Goal: Task Accomplishment & Management: Manage account settings

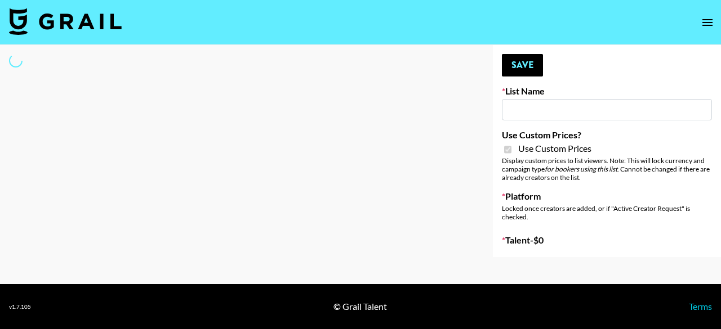
type input "Pretti Make-Up AI Assistant"
checkbox input "true"
select select "Brand"
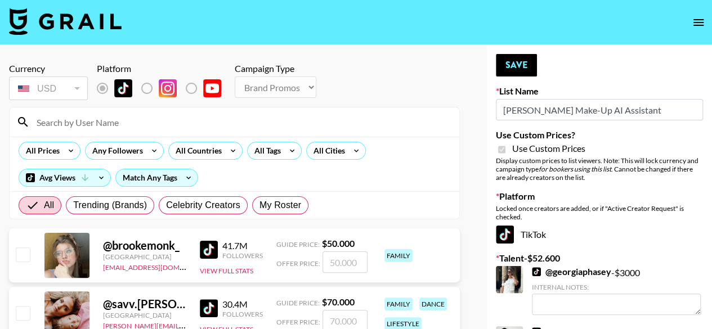
click at [246, 128] on input at bounding box center [241, 122] width 423 height 18
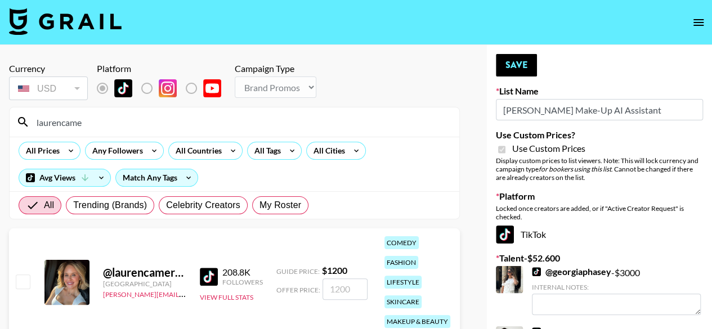
scroll to position [56, 0]
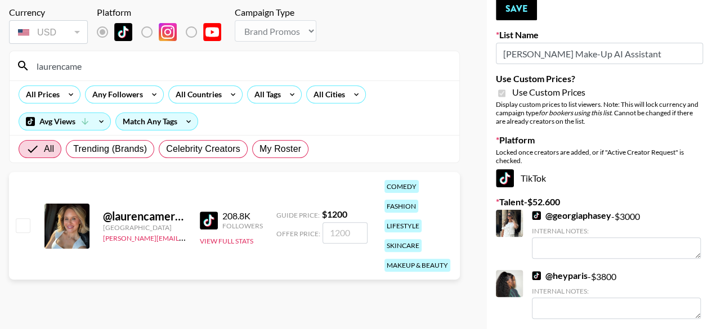
type input "laurencame"
click at [30, 220] on div "@ laurencameronglass United States cindy.corujo@grail-talent.com 208.8K Followe…" at bounding box center [234, 226] width 451 height 108
click at [29, 221] on input "checkbox" at bounding box center [23, 225] width 14 height 14
checkbox input "true"
drag, startPoint x: 351, startPoint y: 235, endPoint x: 276, endPoint y: 238, distance: 75.5
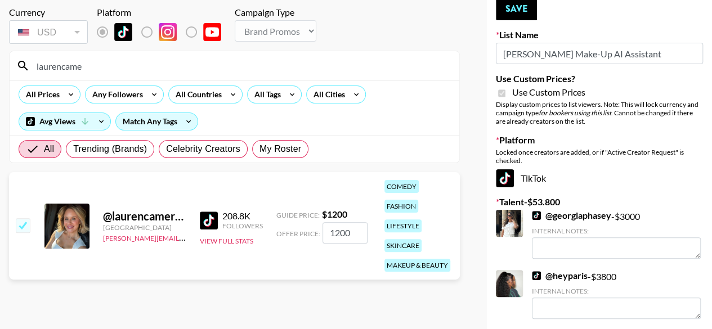
click at [276, 238] on div "Offer Price: 1200" at bounding box center [321, 232] width 91 height 21
click at [334, 234] on input "1600" at bounding box center [345, 232] width 45 height 21
type input "1500"
click at [513, 11] on button "Save" at bounding box center [516, 9] width 41 height 23
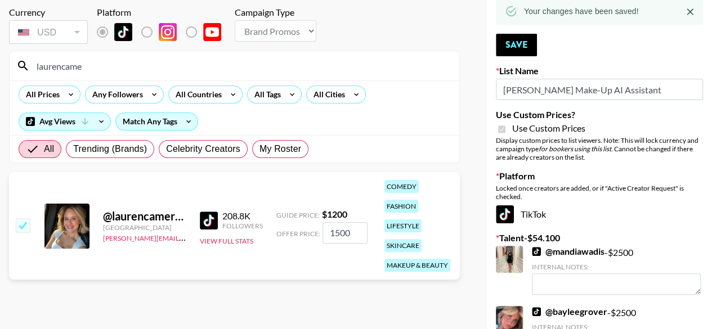
drag, startPoint x: 127, startPoint y: 70, endPoint x: 18, endPoint y: 56, distance: 110.1
click at [18, 56] on div "laurencame" at bounding box center [235, 65] width 450 height 29
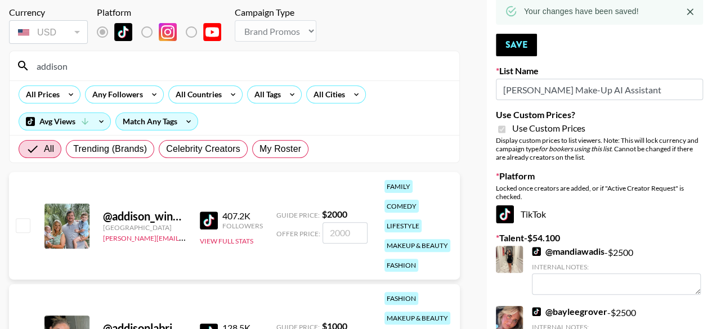
scroll to position [110, 0]
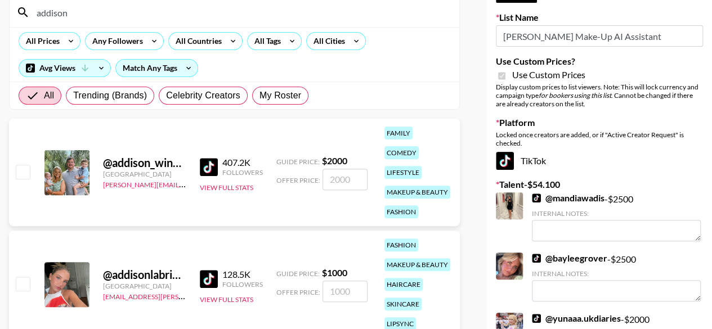
type input "addison"
click at [25, 171] on input "checkbox" at bounding box center [23, 172] width 14 height 14
checkbox input "true"
type input "2000"
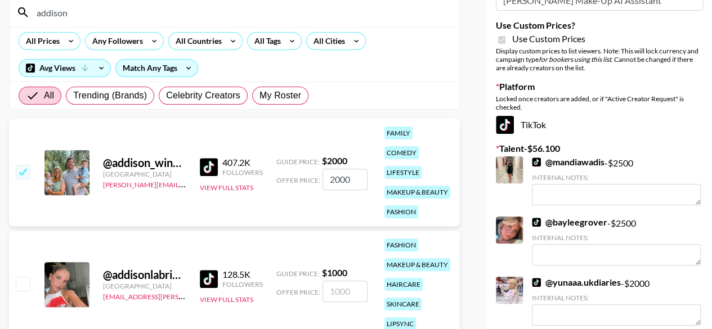
click at [356, 181] on input "2000" at bounding box center [345, 179] width 45 height 21
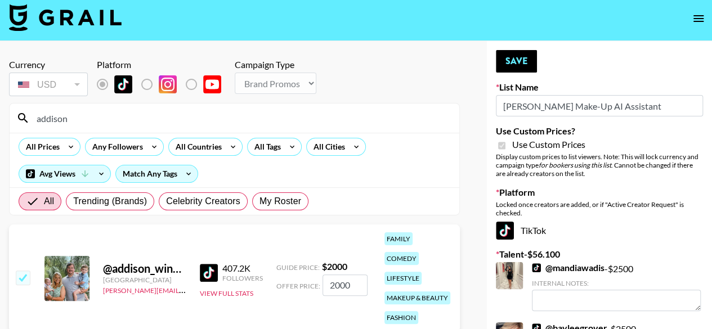
scroll to position [0, 0]
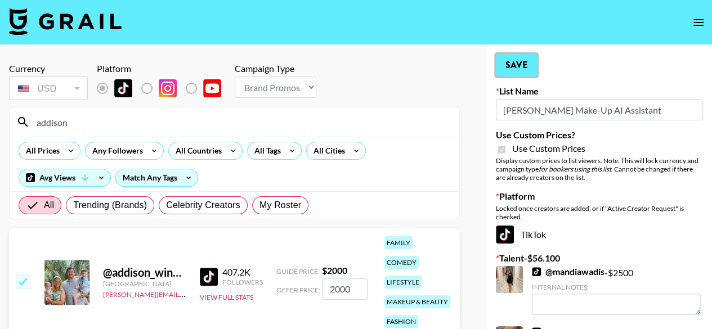
click at [508, 73] on button "Save" at bounding box center [516, 65] width 41 height 23
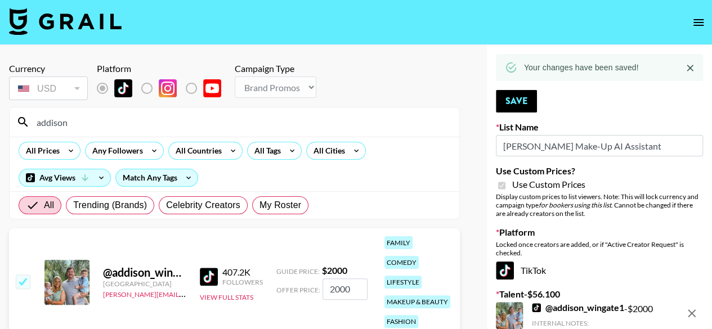
click at [163, 123] on input "addison" at bounding box center [241, 122] width 423 height 18
click at [162, 123] on input "addison" at bounding box center [241, 122] width 423 height 18
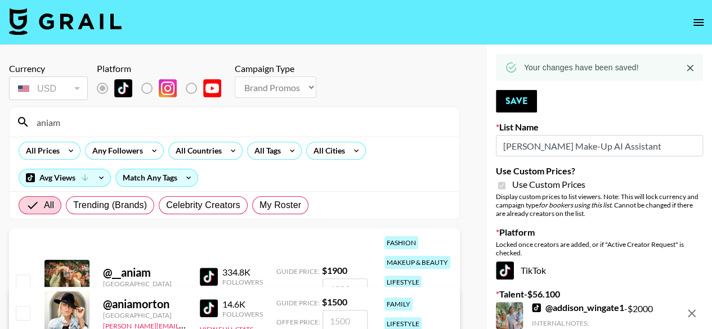
type input "aniam"
click at [27, 278] on input "checkbox" at bounding box center [23, 282] width 14 height 14
checkbox input "true"
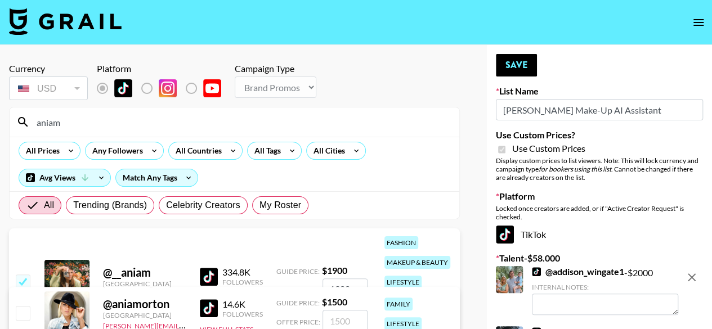
click at [346, 283] on input "1900" at bounding box center [345, 289] width 45 height 21
type input "2000"
click at [514, 66] on button "Save" at bounding box center [516, 65] width 41 height 23
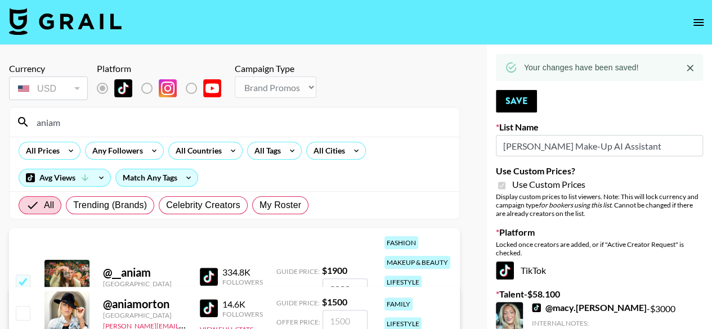
click at [125, 120] on input "aniam" at bounding box center [241, 122] width 423 height 18
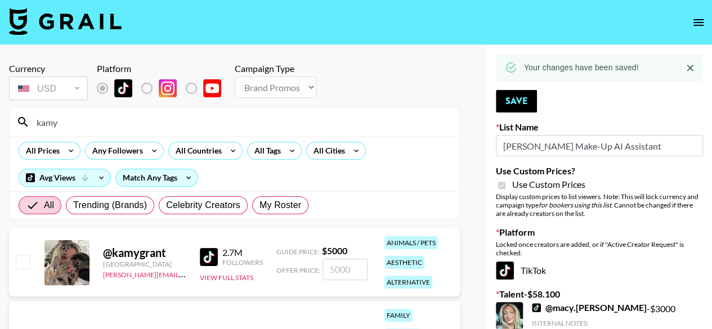
type input "kamy"
drag, startPoint x: 17, startPoint y: 261, endPoint x: 24, endPoint y: 262, distance: 6.8
click at [17, 261] on input "checkbox" at bounding box center [23, 262] width 14 height 14
checkbox input "true"
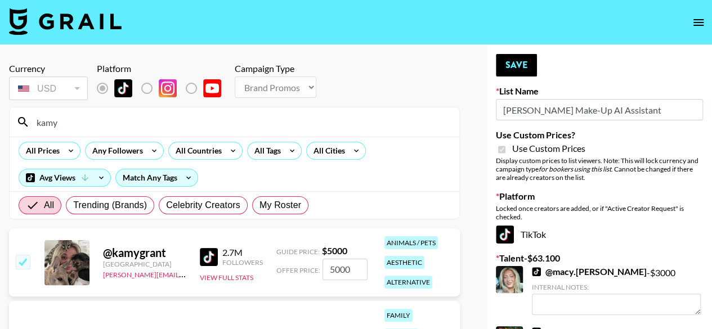
drag, startPoint x: 357, startPoint y: 265, endPoint x: 312, endPoint y: 265, distance: 45.0
click at [312, 265] on div "Offer Price: 5000" at bounding box center [321, 269] width 91 height 21
type input "3500"
click at [517, 68] on button "Save" at bounding box center [516, 65] width 41 height 23
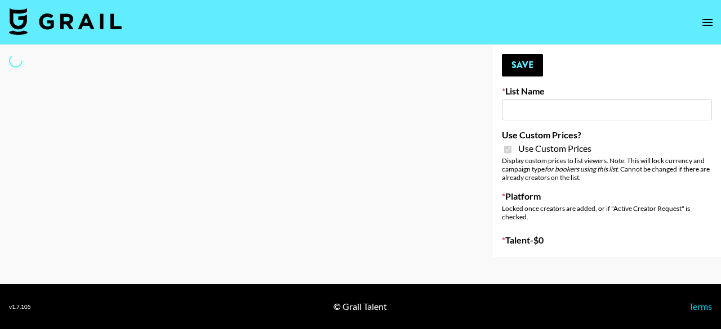
type input "**Noschinko UGC**"
checkbox input "true"
select select "Brand"
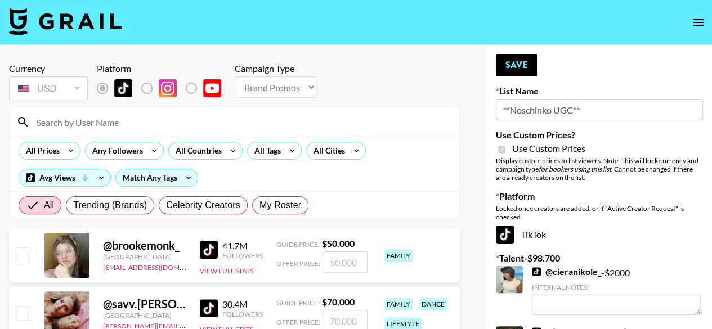
scroll to position [56, 0]
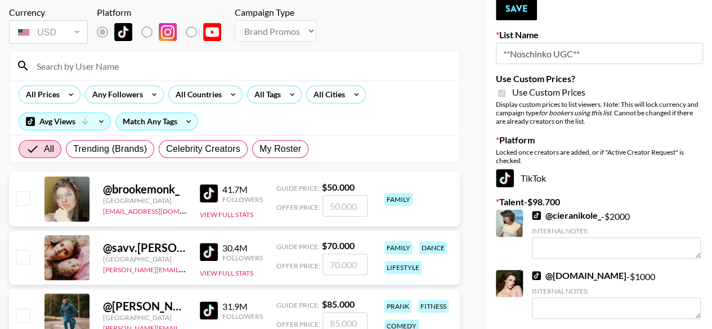
click at [161, 65] on input at bounding box center [241, 66] width 423 height 18
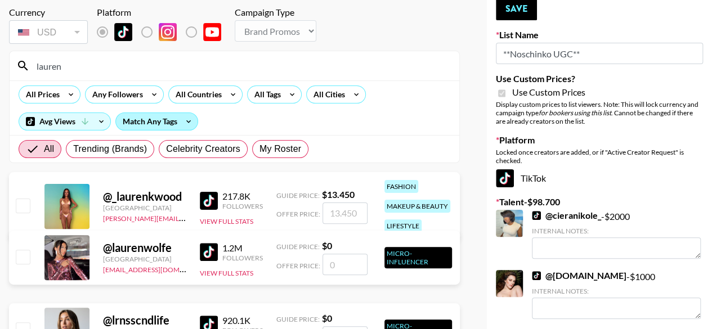
type input "laurencame"
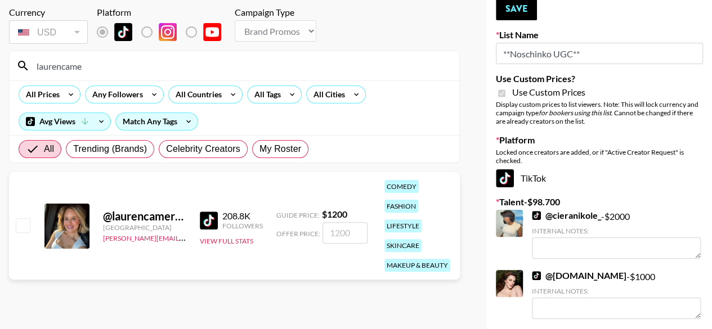
click at [25, 222] on input "checkbox" at bounding box center [23, 225] width 14 height 14
checkbox input "true"
type input "1200"
click at [338, 234] on input "1200" at bounding box center [345, 232] width 45 height 21
click at [509, 12] on button "Save" at bounding box center [516, 9] width 41 height 23
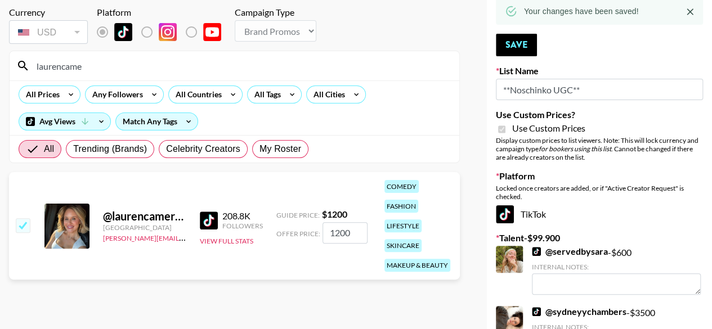
drag, startPoint x: 151, startPoint y: 65, endPoint x: 24, endPoint y: 62, distance: 126.7
click at [24, 62] on div "laurencame" at bounding box center [235, 65] width 450 height 29
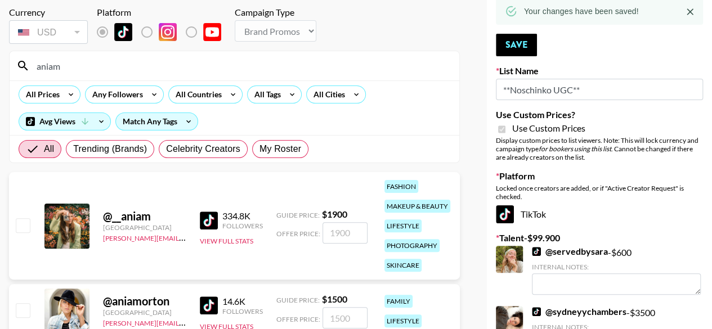
type input "aniam"
click at [23, 220] on input "checkbox" at bounding box center [23, 225] width 14 height 14
checkbox input "true"
type input "1900"
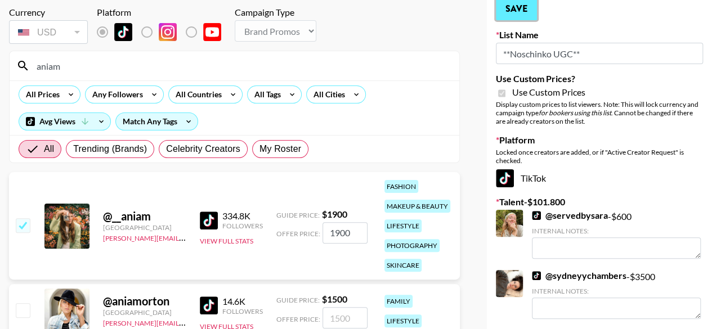
click at [516, 11] on button "Save" at bounding box center [516, 9] width 41 height 23
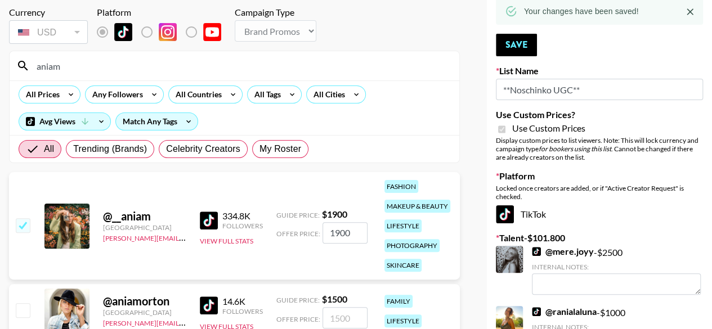
drag, startPoint x: 187, startPoint y: 66, endPoint x: 11, endPoint y: 65, distance: 175.6
click at [11, 65] on div "aniam" at bounding box center [235, 65] width 450 height 29
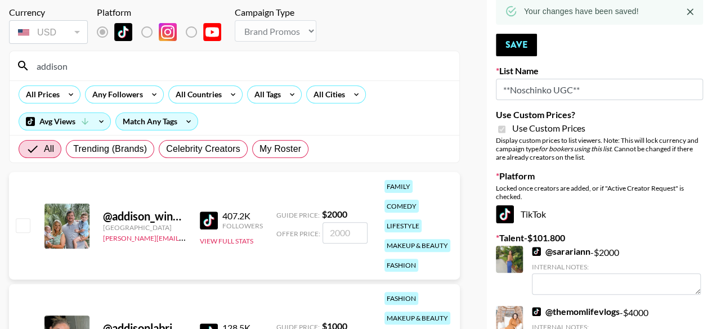
type input "addison"
click at [19, 229] on input "checkbox" at bounding box center [23, 225] width 14 height 14
checkbox input "true"
type input "2000"
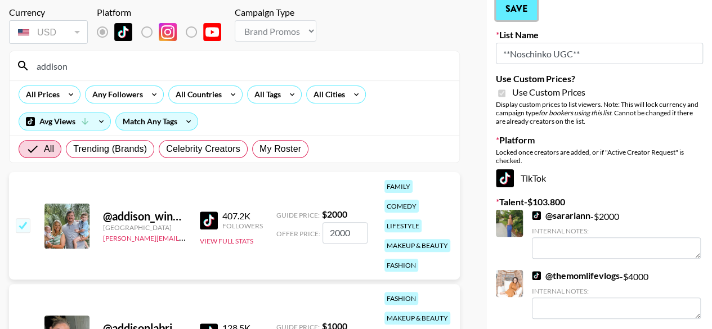
click at [517, 10] on button "Save" at bounding box center [516, 9] width 41 height 23
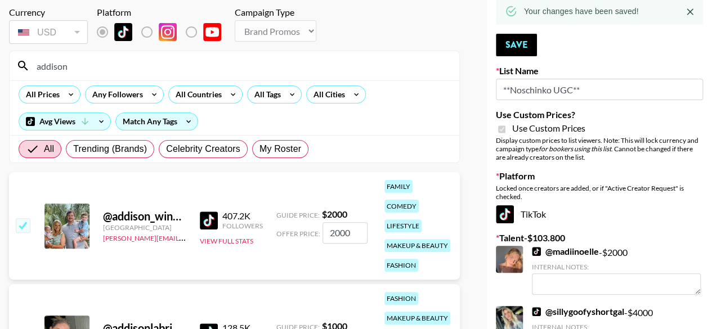
drag, startPoint x: 87, startPoint y: 73, endPoint x: 8, endPoint y: 74, distance: 78.8
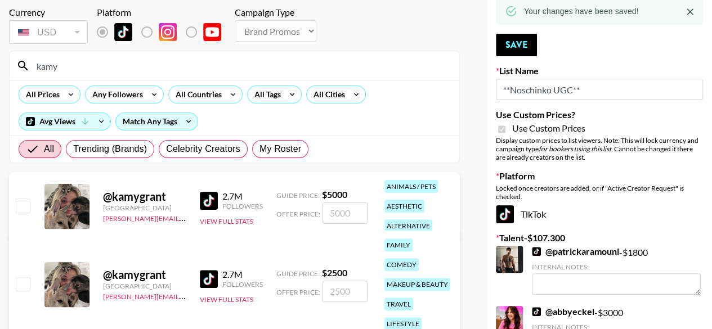
type input "kamy"
click at [12, 204] on div "@ kamygrant United States cindy.corujo@grail-talent.com 2.7M Followers View Ful…" at bounding box center [234, 206] width 451 height 68
click at [23, 206] on input "checkbox" at bounding box center [23, 206] width 14 height 14
checkbox input "true"
type input "5000"
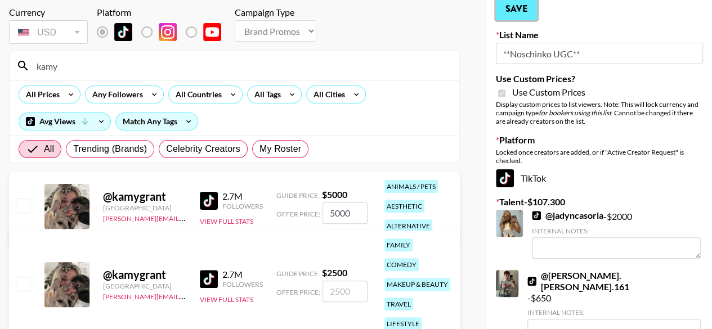
click at [529, 11] on button "Save" at bounding box center [516, 9] width 41 height 23
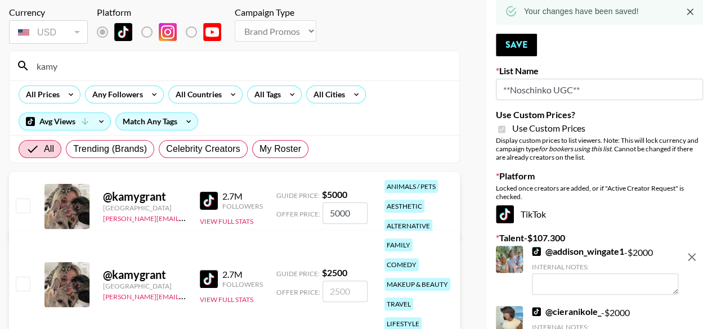
click at [25, 208] on input "checkbox" at bounding box center [23, 206] width 14 height 14
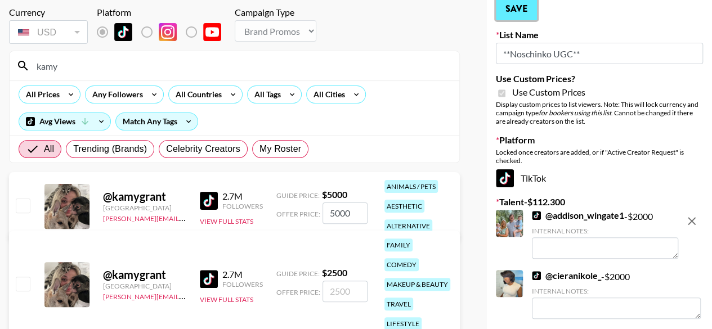
click at [502, 15] on button "Save" at bounding box center [516, 9] width 41 height 23
checkbox input "false"
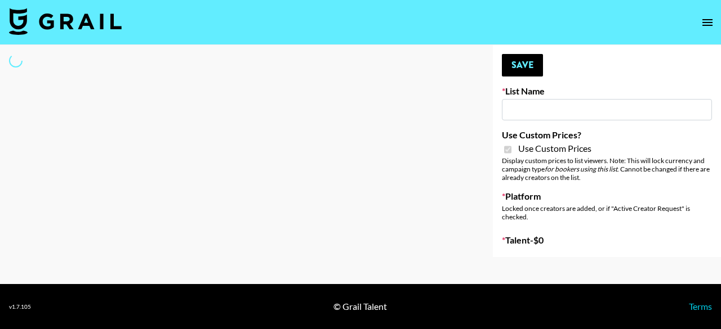
type input "Devon+Lang"
checkbox input "true"
select select "Song"
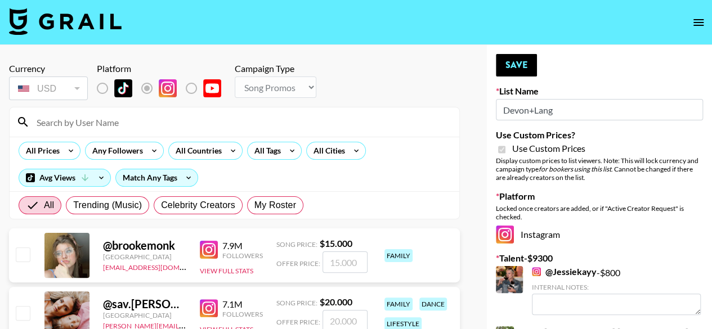
click at [161, 122] on input at bounding box center [241, 122] width 423 height 18
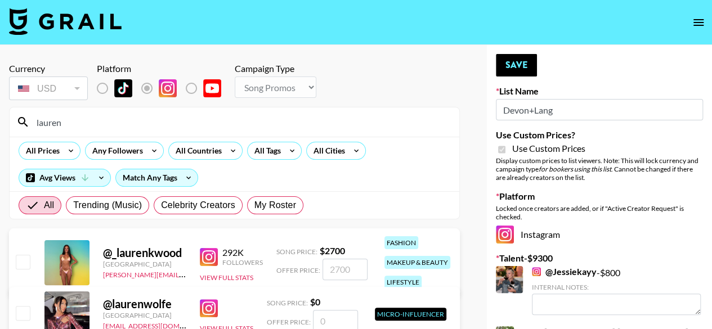
type input "laurencame"
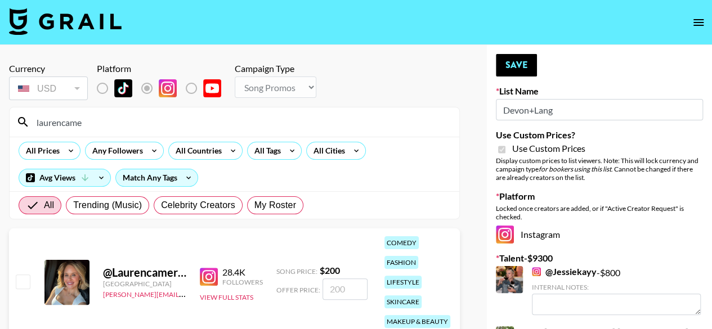
click at [137, 278] on div "@ Laurencameronglass" at bounding box center [144, 273] width 83 height 14
click at [16, 280] on input "checkbox" at bounding box center [23, 282] width 14 height 14
checkbox input "true"
click at [338, 288] on input "200" at bounding box center [345, 289] width 45 height 21
drag, startPoint x: 342, startPoint y: 288, endPoint x: 287, endPoint y: 286, distance: 55.2
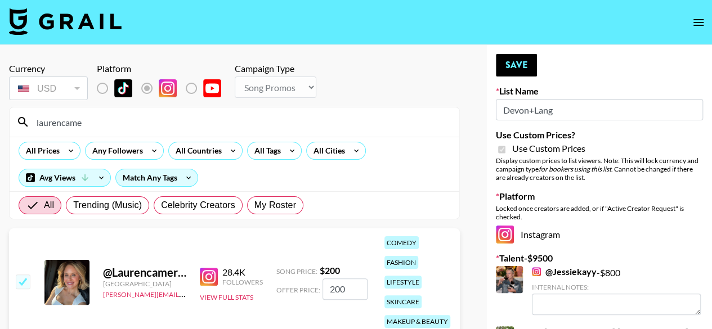
click at [287, 286] on div "Offer Price: 200" at bounding box center [321, 289] width 91 height 21
type input "1500"
click at [529, 67] on button "Save" at bounding box center [516, 65] width 41 height 23
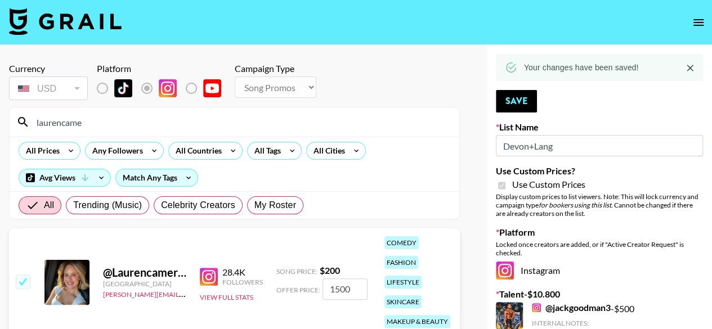
drag, startPoint x: 162, startPoint y: 123, endPoint x: 21, endPoint y: 124, distance: 140.7
click at [21, 124] on div "laurencame" at bounding box center [235, 122] width 450 height 29
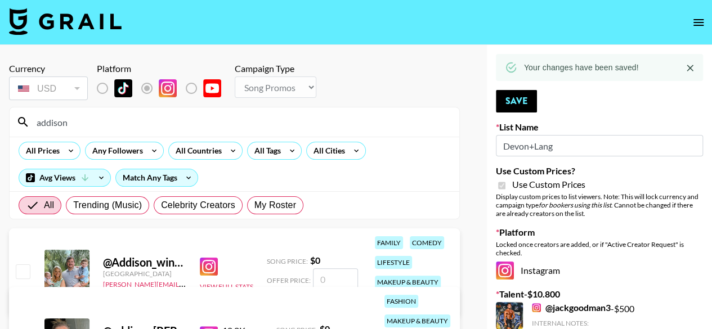
type input "addison"
click at [27, 270] on input "checkbox" at bounding box center [23, 272] width 14 height 14
checkbox input "false"
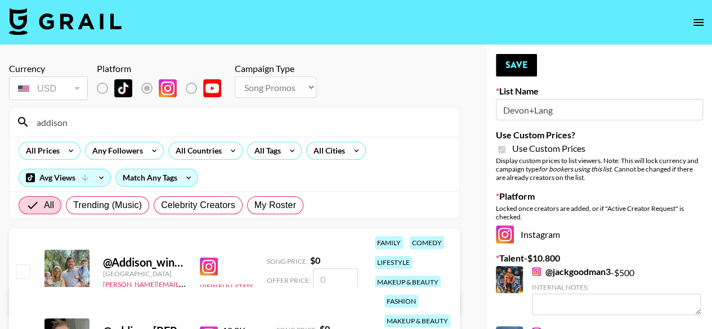
click at [507, 70] on button "Save" at bounding box center [516, 65] width 41 height 23
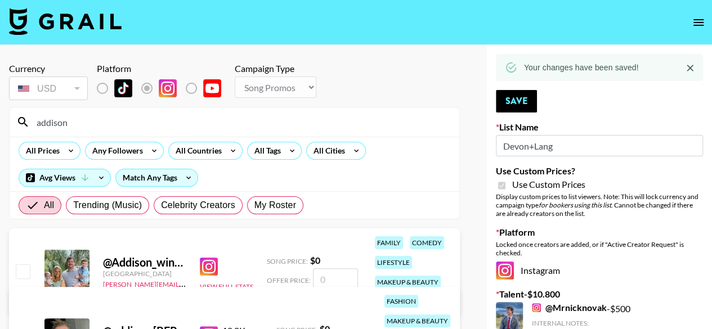
drag, startPoint x: 212, startPoint y: 127, endPoint x: 10, endPoint y: 126, distance: 202.1
click at [10, 126] on div "addison" at bounding box center [235, 122] width 450 height 29
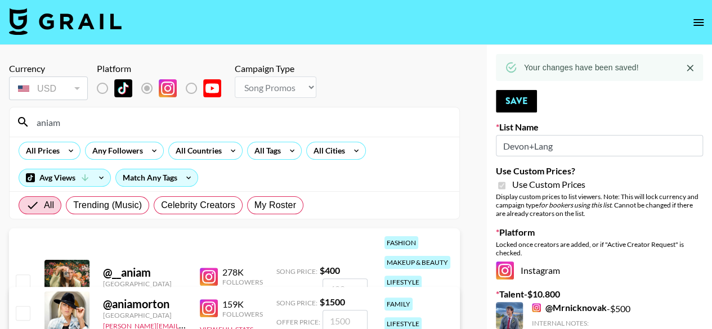
type input "aniam"
click at [21, 283] on input "checkbox" at bounding box center [23, 282] width 14 height 14
checkbox input "true"
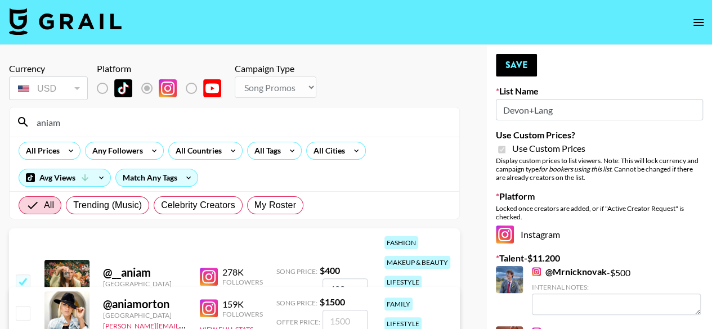
drag, startPoint x: 350, startPoint y: 284, endPoint x: 241, endPoint y: 278, distance: 109.4
click at [241, 278] on div "@ __aniam United States cindy.corujo@grail-talent.com 278K Followers View Full …" at bounding box center [234, 283] width 451 height 108
type input "2200"
click at [518, 64] on button "Save" at bounding box center [516, 65] width 41 height 23
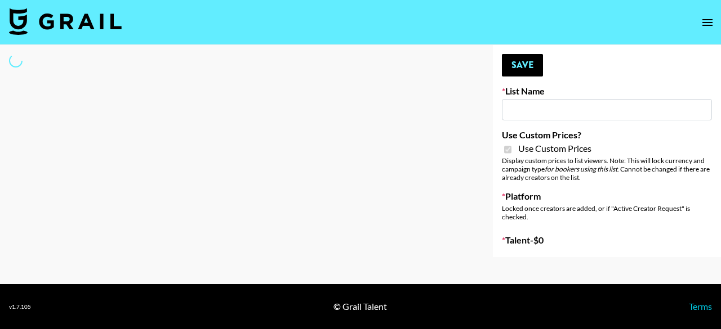
type input "LISEN Watch"
checkbox input "true"
select select "Brand"
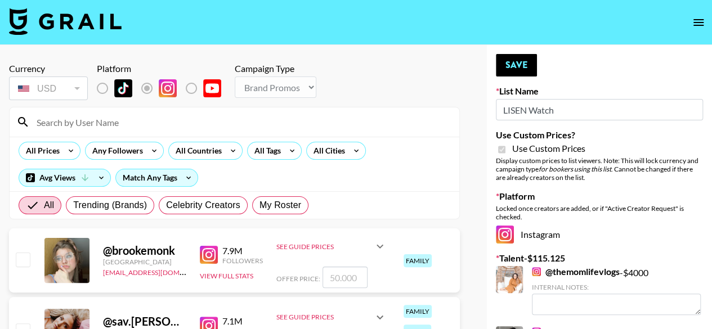
click at [202, 124] on input at bounding box center [241, 122] width 423 height 18
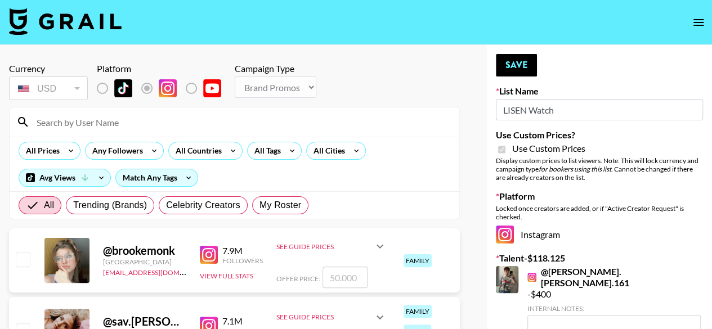
type input "kamy"
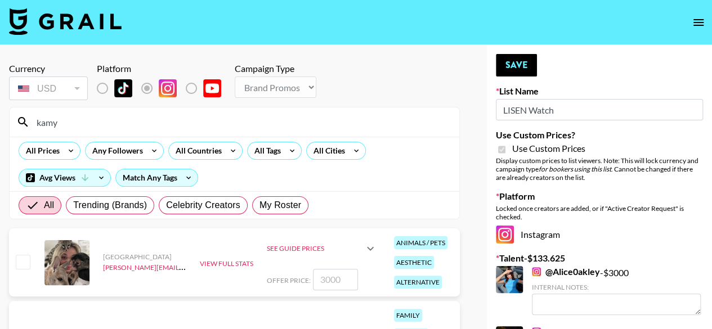
click at [24, 261] on input "checkbox" at bounding box center [23, 262] width 14 height 14
checkbox input "true"
type input "3000"
click at [343, 280] on input "3000" at bounding box center [335, 279] width 45 height 21
click at [509, 73] on button "Save" at bounding box center [516, 65] width 41 height 23
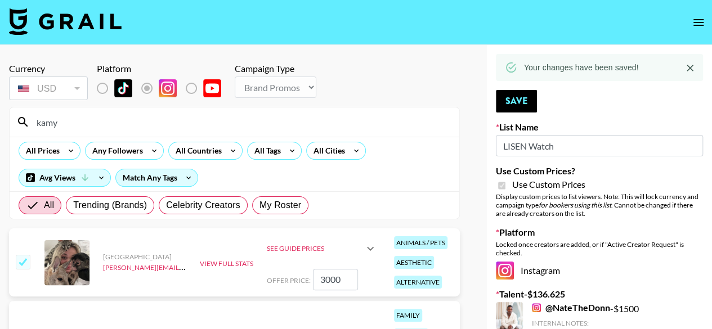
click at [165, 127] on input "kamy" at bounding box center [241, 122] width 423 height 18
click at [165, 126] on input "kamy" at bounding box center [241, 122] width 423 height 18
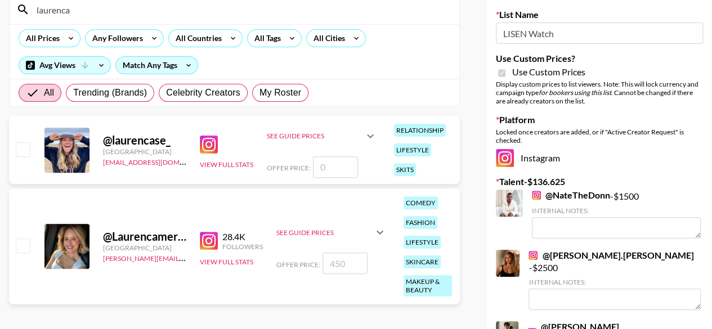
scroll to position [117, 0]
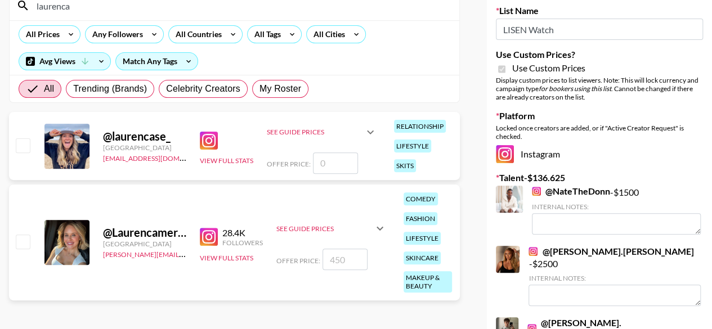
type input "laurenca"
click at [23, 239] on input "checkbox" at bounding box center [23, 242] width 14 height 14
checkbox input "true"
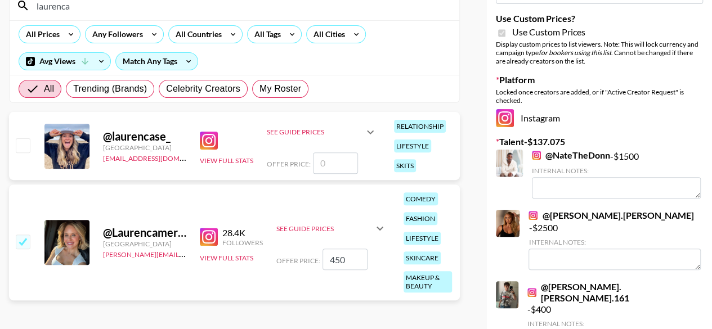
drag, startPoint x: 352, startPoint y: 258, endPoint x: 284, endPoint y: 256, distance: 68.1
click at [284, 256] on div "Offer Price: 450" at bounding box center [331, 259] width 110 height 21
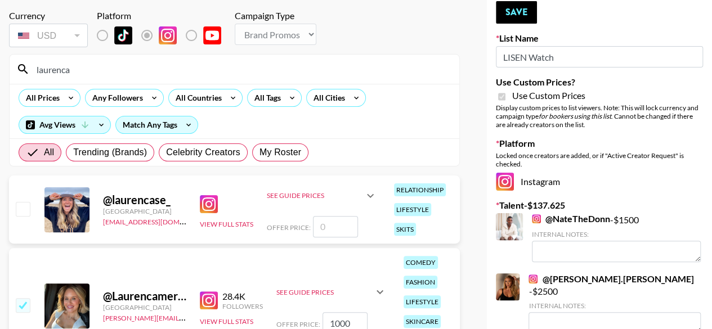
scroll to position [0, 0]
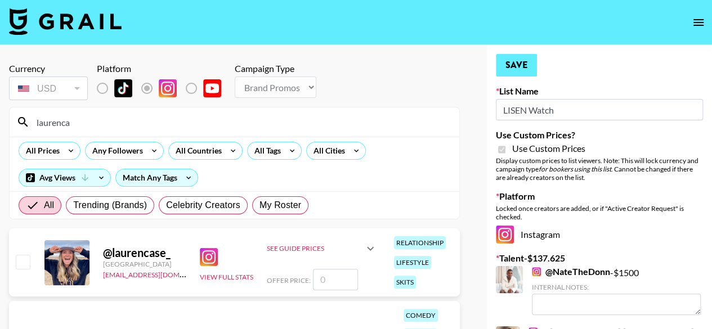
type input "1000"
click at [530, 73] on button "Save" at bounding box center [516, 65] width 41 height 23
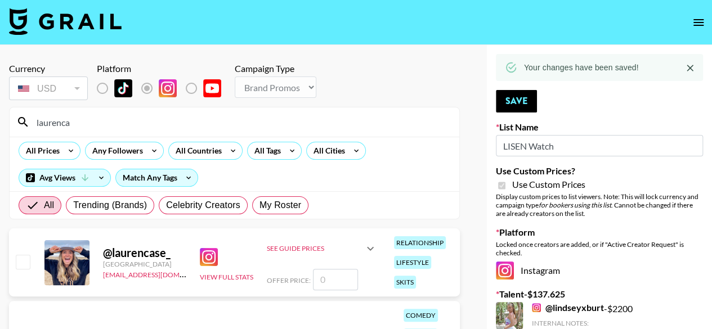
drag, startPoint x: 205, startPoint y: 120, endPoint x: 0, endPoint y: 116, distance: 205.5
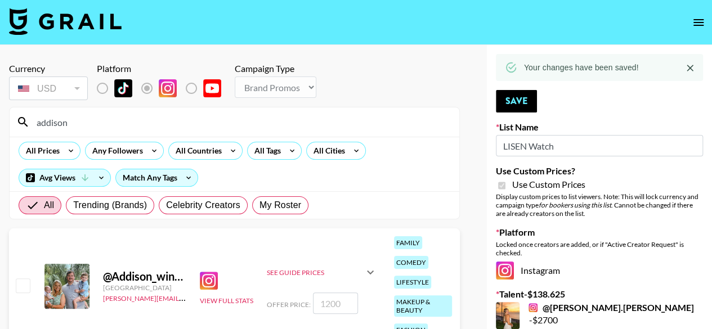
type input "addison"
click at [17, 291] on input "checkbox" at bounding box center [23, 286] width 14 height 14
checkbox input "true"
type input "1200"
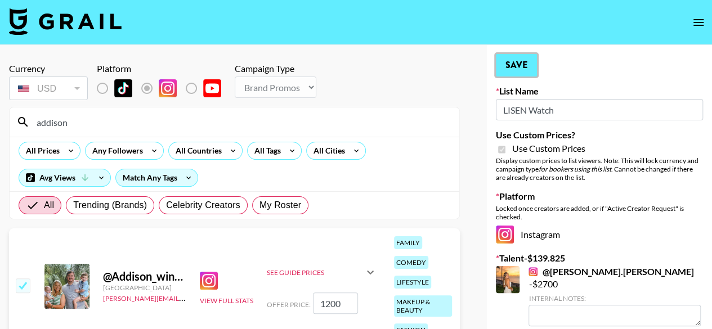
click at [509, 65] on button "Save" at bounding box center [516, 65] width 41 height 23
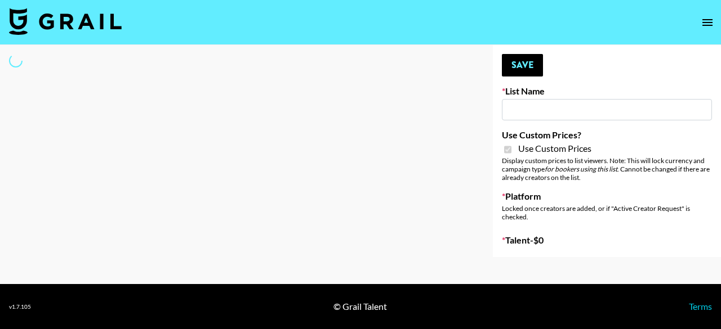
select select "Brand"
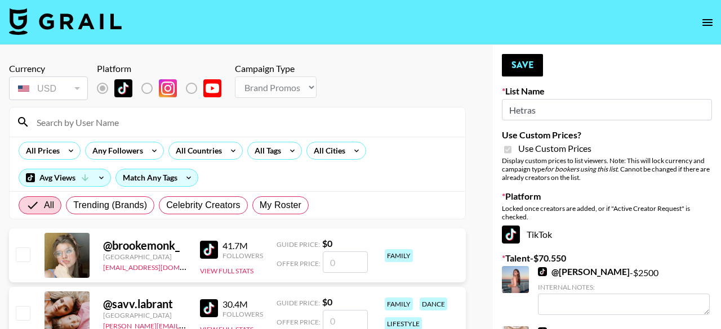
type input "Hetras"
checkbox input "true"
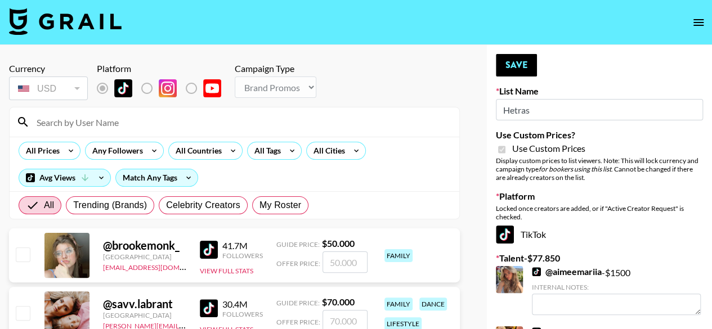
click at [234, 124] on input at bounding box center [241, 122] width 423 height 18
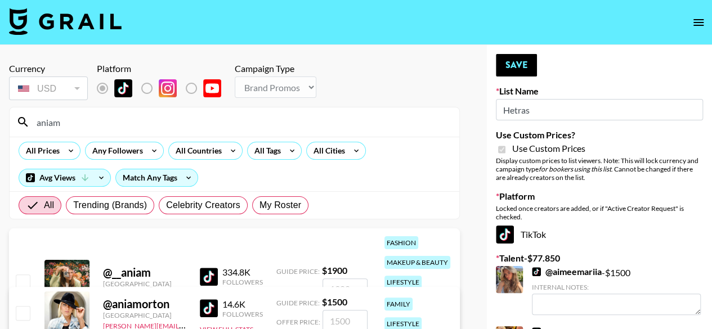
type input "aniam"
click at [25, 277] on input "checkbox" at bounding box center [23, 282] width 14 height 14
checkbox input "true"
drag, startPoint x: 358, startPoint y: 279, endPoint x: 285, endPoint y: 281, distance: 72.6
click at [285, 281] on div "Offer Price: 1900" at bounding box center [321, 289] width 91 height 21
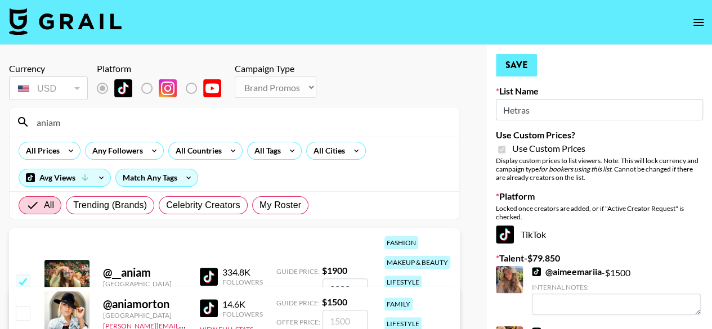
type input "2000"
click at [527, 70] on button "Save" at bounding box center [516, 65] width 41 height 23
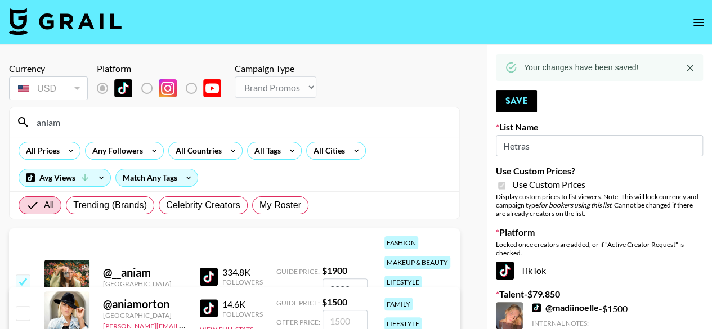
click at [89, 120] on input "aniam" at bounding box center [241, 122] width 423 height 18
click at [87, 120] on input "aniam" at bounding box center [241, 122] width 423 height 18
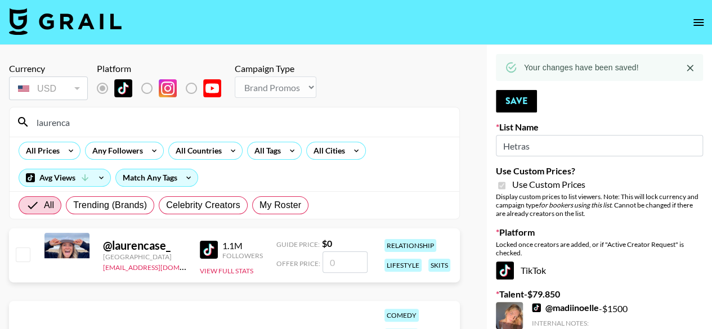
type input "laurencame"
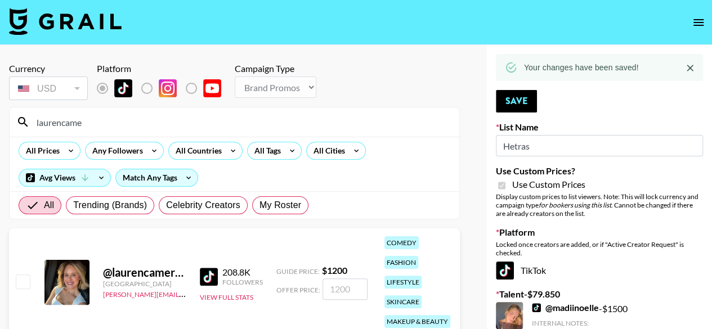
click at [24, 278] on input "checkbox" at bounding box center [23, 282] width 14 height 14
checkbox input "true"
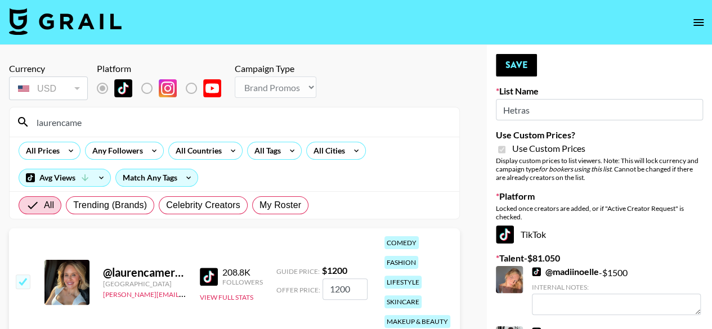
drag, startPoint x: 359, startPoint y: 290, endPoint x: 335, endPoint y: 290, distance: 24.2
click at [335, 290] on input "1200" at bounding box center [345, 289] width 45 height 21
click at [338, 287] on input "1500" at bounding box center [345, 289] width 45 height 21
type input "1300"
click at [522, 65] on button "Save" at bounding box center [516, 65] width 41 height 23
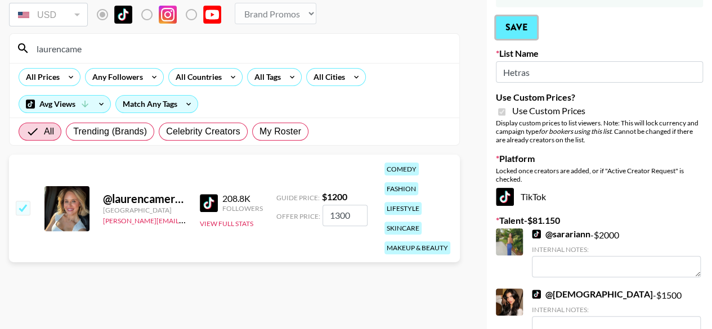
scroll to position [56, 0]
